Goal: Entertainment & Leisure: Consume media (video, audio)

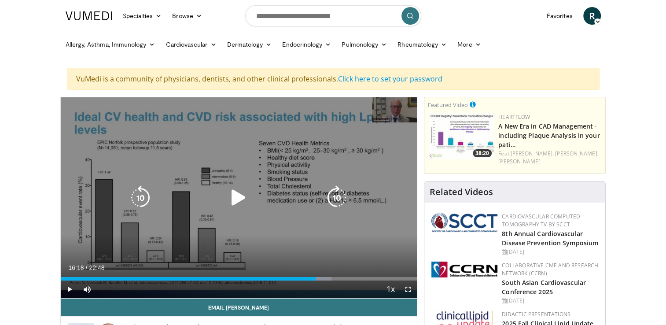
drag, startPoint x: 0, startPoint y: 0, endPoint x: 220, endPoint y: 196, distance: 295.1
click at [220, 196] on div "Video Player" at bounding box center [239, 198] width 214 height 18
click at [238, 199] on icon "Video Player" at bounding box center [238, 197] width 25 height 25
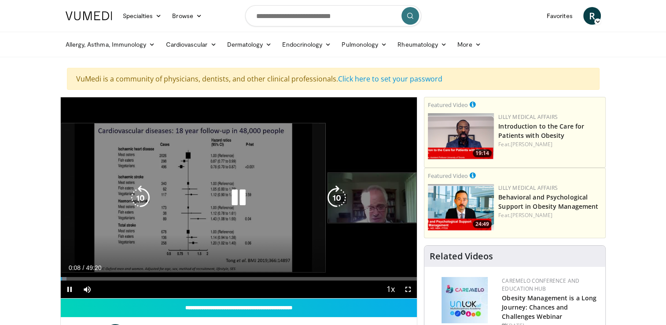
click at [235, 199] on icon "Video Player" at bounding box center [238, 197] width 25 height 25
click at [232, 203] on icon "Video Player" at bounding box center [238, 197] width 25 height 25
click at [245, 200] on icon "Video Player" at bounding box center [238, 197] width 25 height 25
